Goal: Transaction & Acquisition: Register for event/course

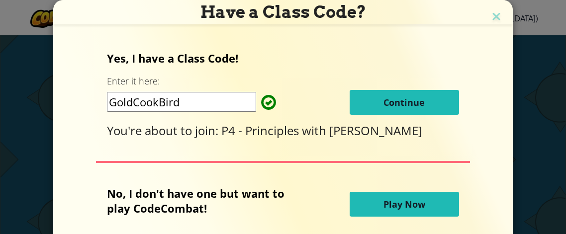
click at [414, 92] on button "Continue" at bounding box center [404, 102] width 109 height 25
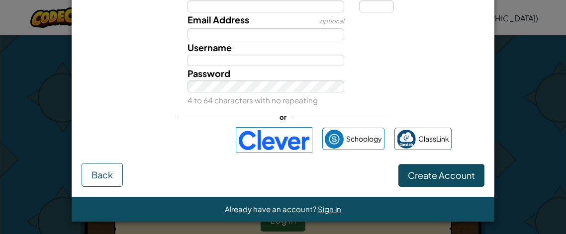
scroll to position [60, 0]
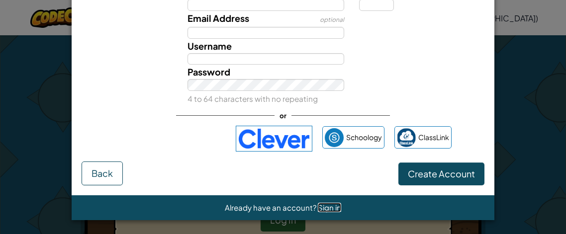
click at [323, 208] on span "Sign in" at bounding box center [329, 207] width 23 height 9
